Goal: Transaction & Acquisition: Purchase product/service

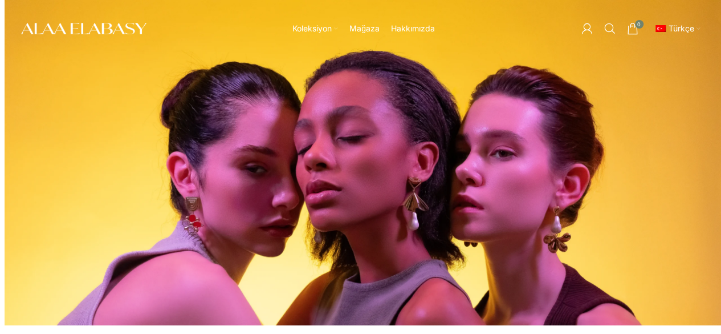
click at [364, 35] on link "Mağaza" at bounding box center [365, 29] width 30 height 24
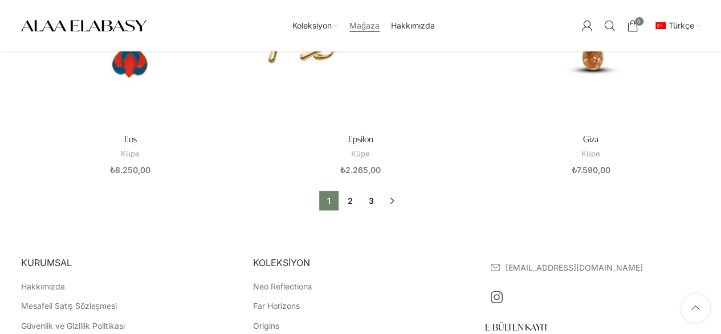
scroll to position [1063, 0]
click at [358, 200] on link "2" at bounding box center [349, 199] width 19 height 19
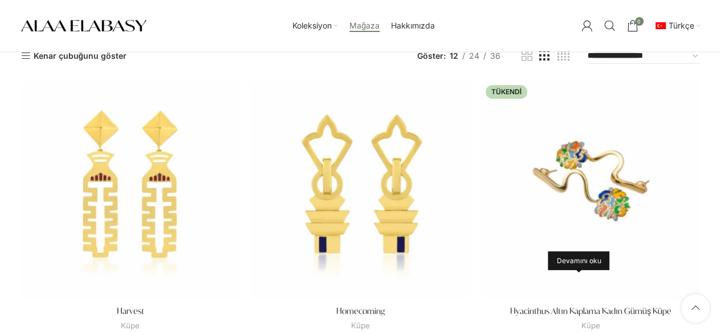
scroll to position [62, 0]
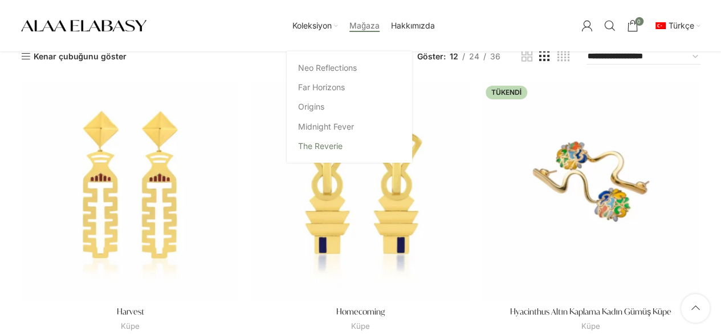
click at [316, 148] on link "The Reverie" at bounding box center [349, 145] width 103 height 19
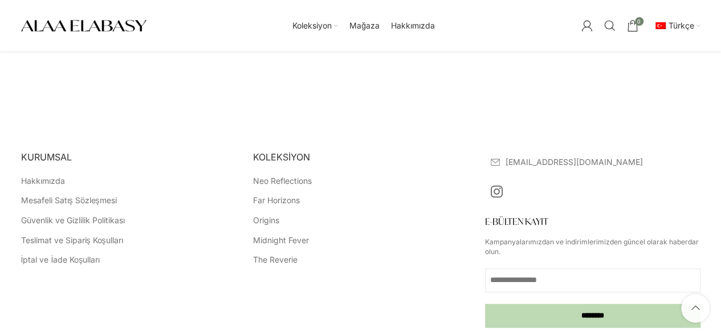
scroll to position [2512, 0]
